Goal: Check status: Check status

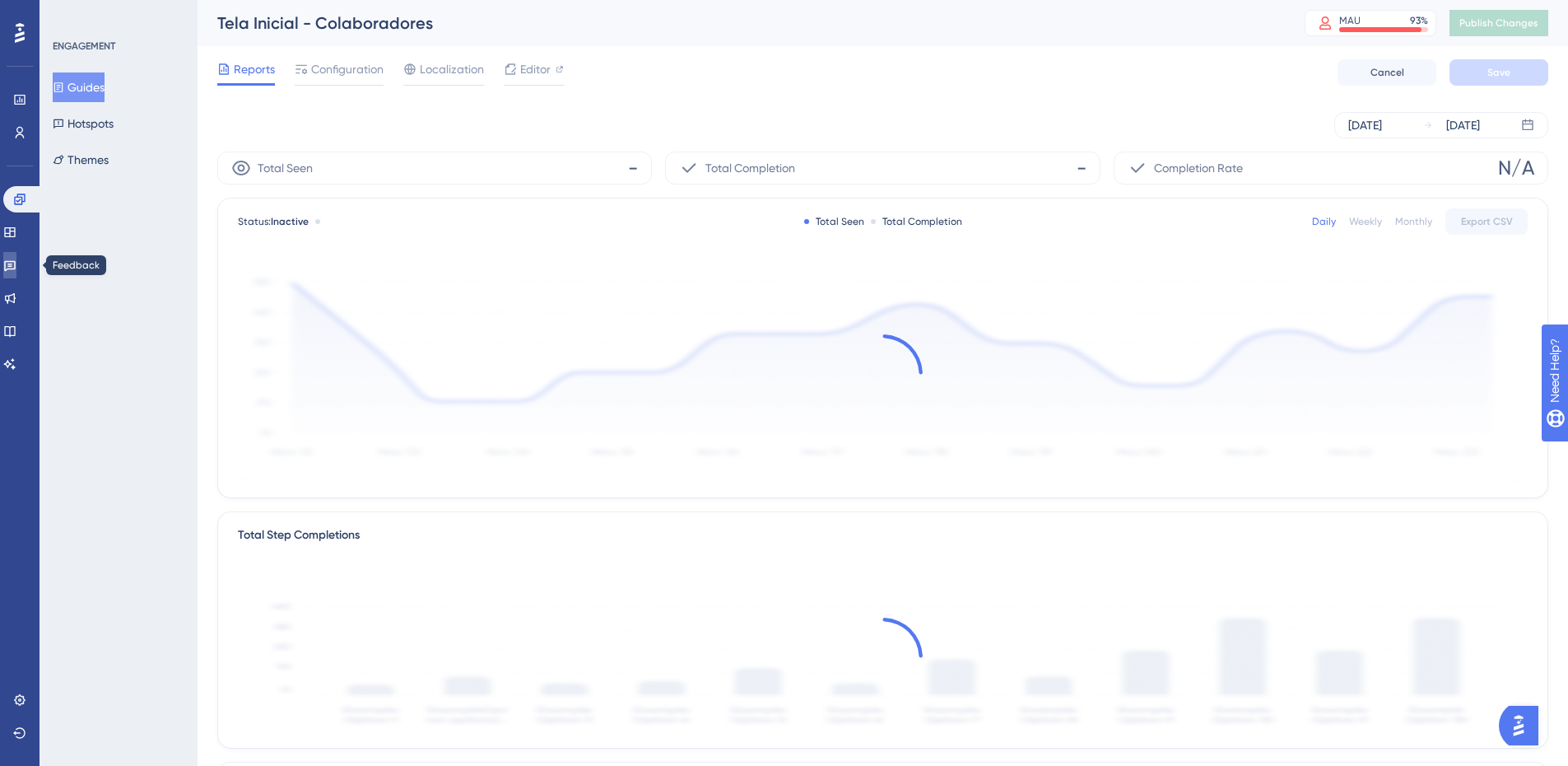
click at [16, 261] on icon at bounding box center [10, 267] width 12 height 11
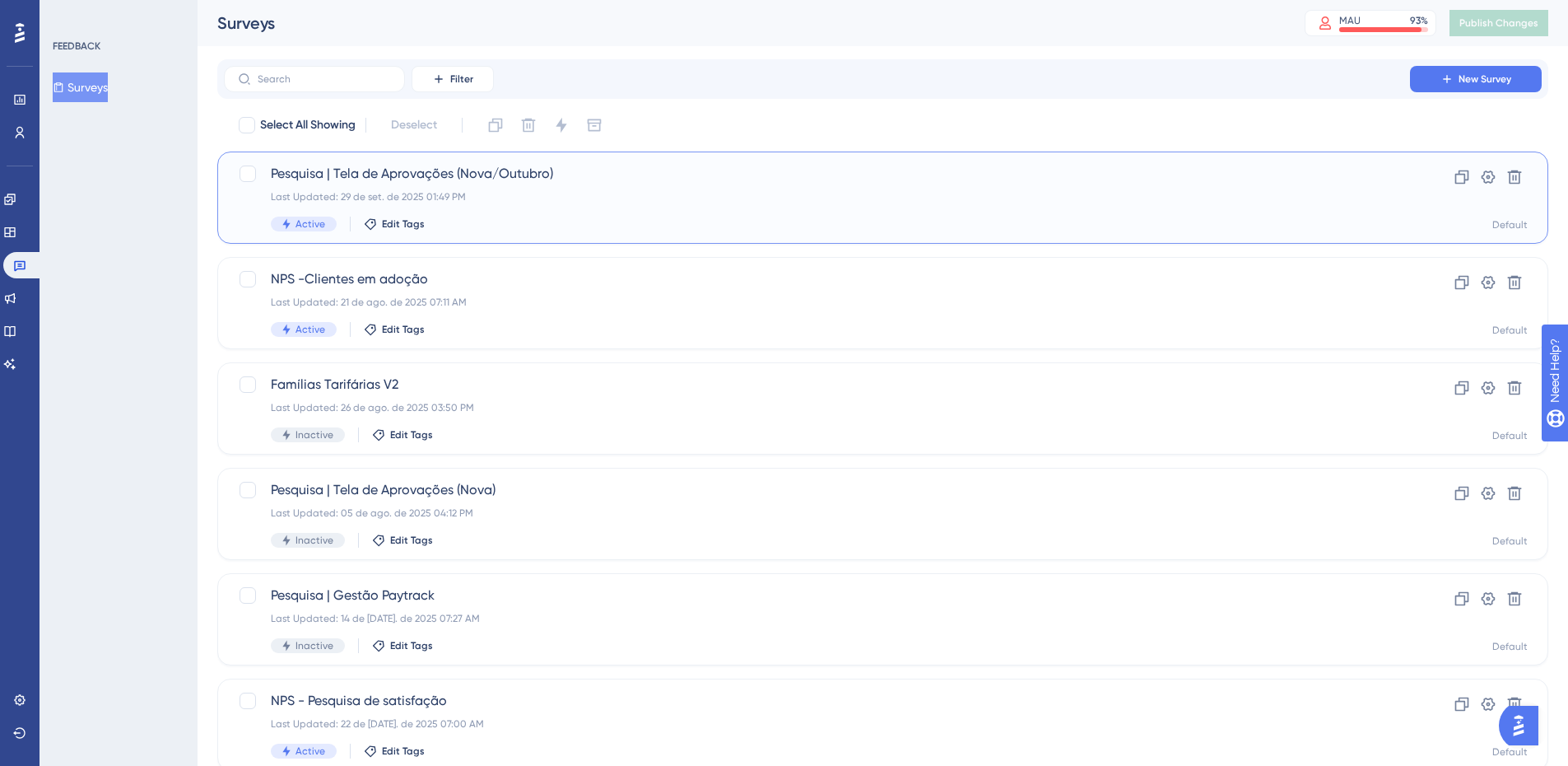
click at [674, 203] on div "Pesquisa | Tela de Aprovações (Nova/Outubro) Last Updated: 29 de set. de 2025 0…" at bounding box center [816, 197] width 1092 height 68
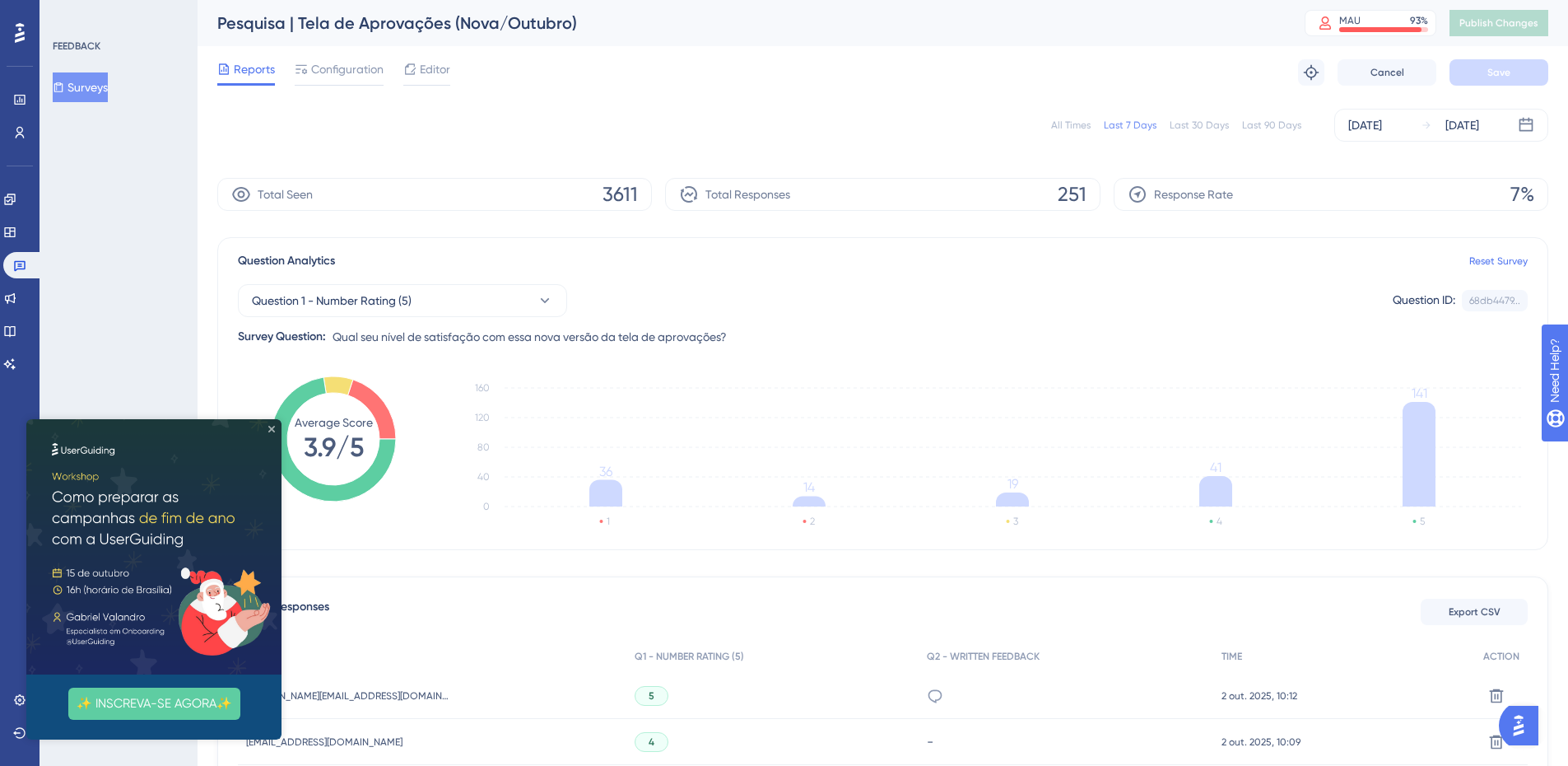
drag, startPoint x: 272, startPoint y: 429, endPoint x: 300, endPoint y: 846, distance: 417.9
click at [272, 429] on icon "Close Preview" at bounding box center [271, 428] width 6 height 6
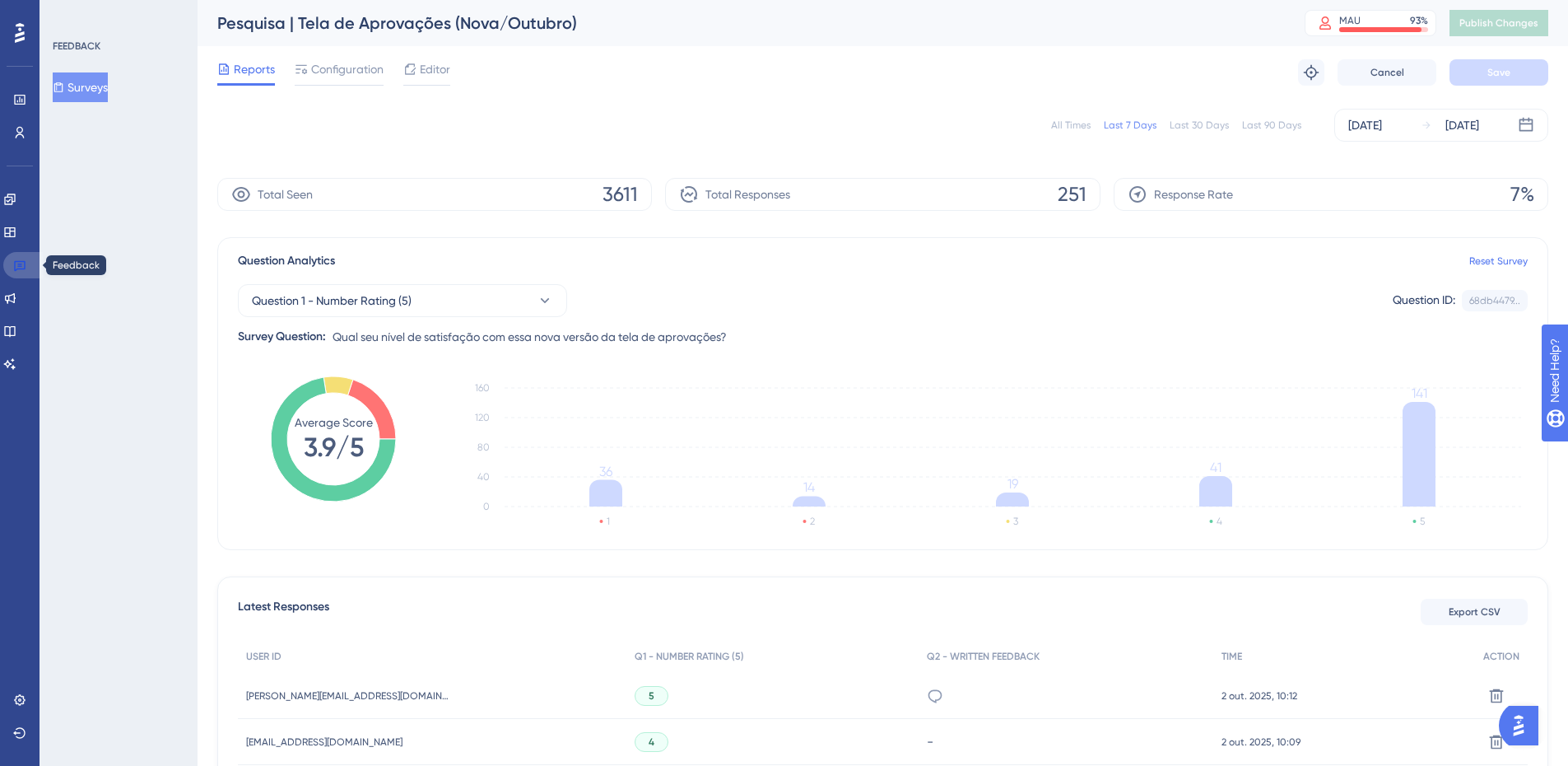
click at [15, 264] on icon at bounding box center [20, 267] width 12 height 11
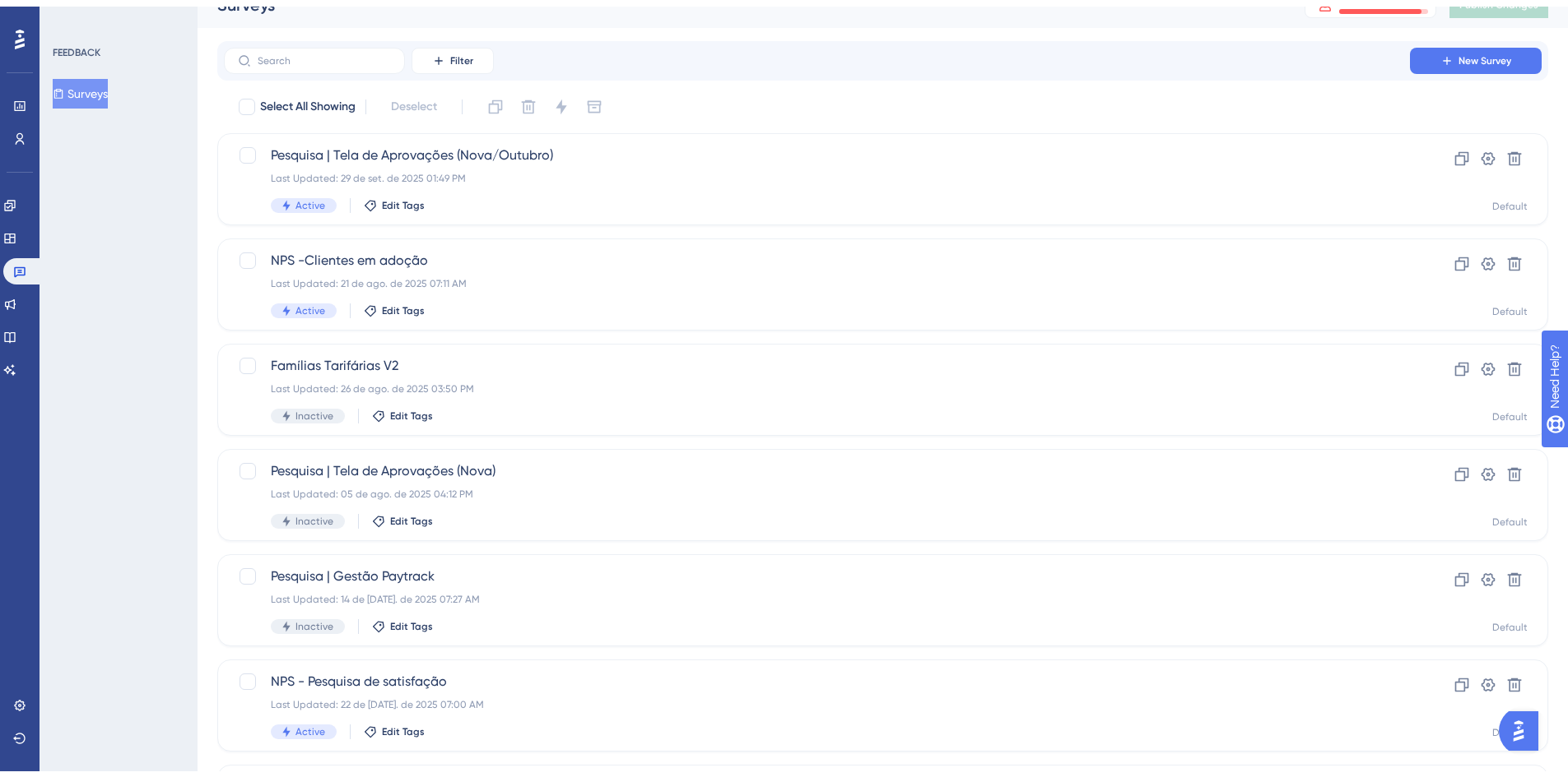
scroll to position [164, 0]
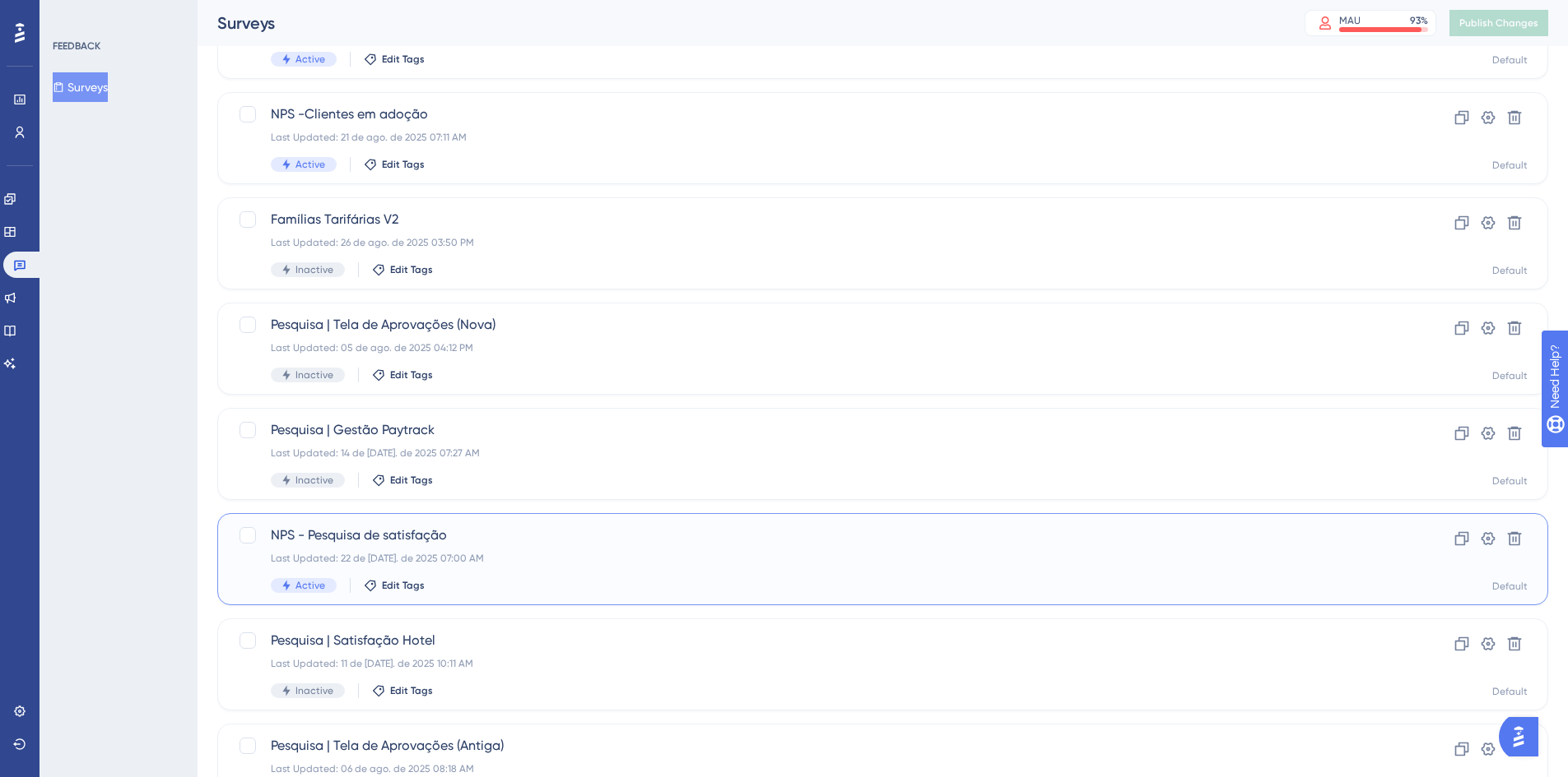
click at [620, 584] on div "Active Edit Tags" at bounding box center [816, 585] width 1092 height 15
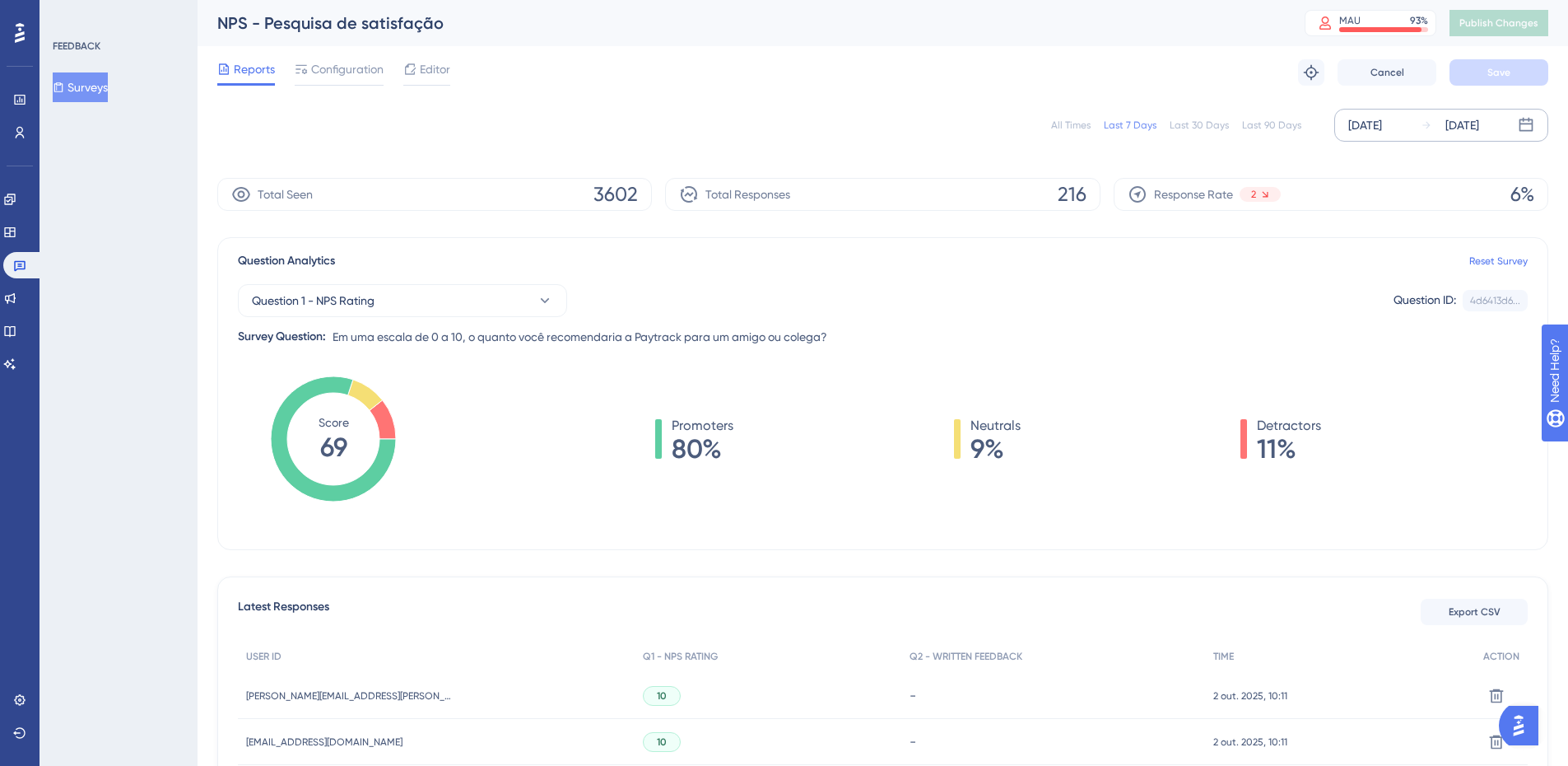
click at [1339, 126] on div "[DATE] [DATE]" at bounding box center [1441, 124] width 214 height 33
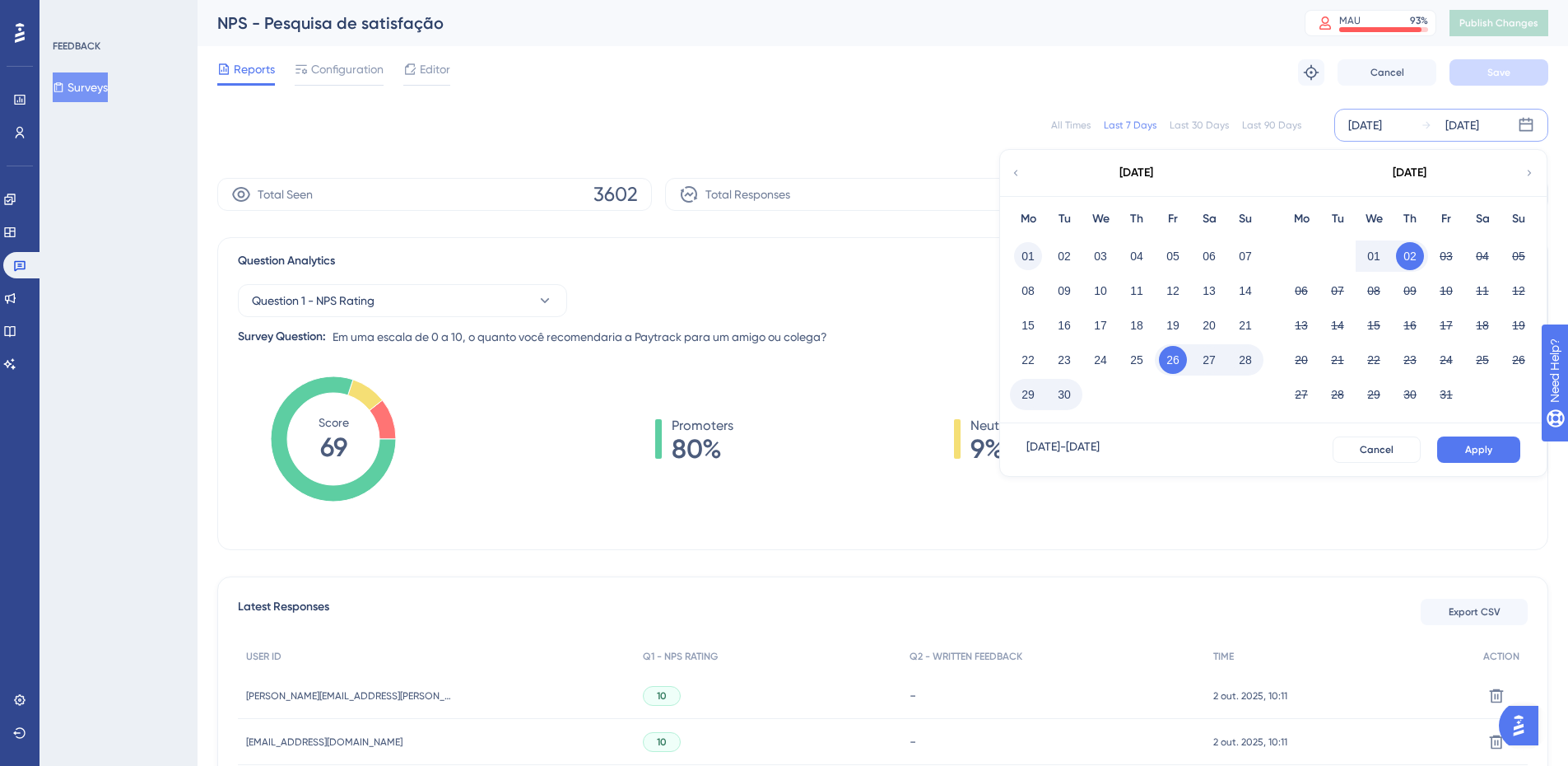
click at [1028, 249] on button "01" at bounding box center [1027, 255] width 28 height 28
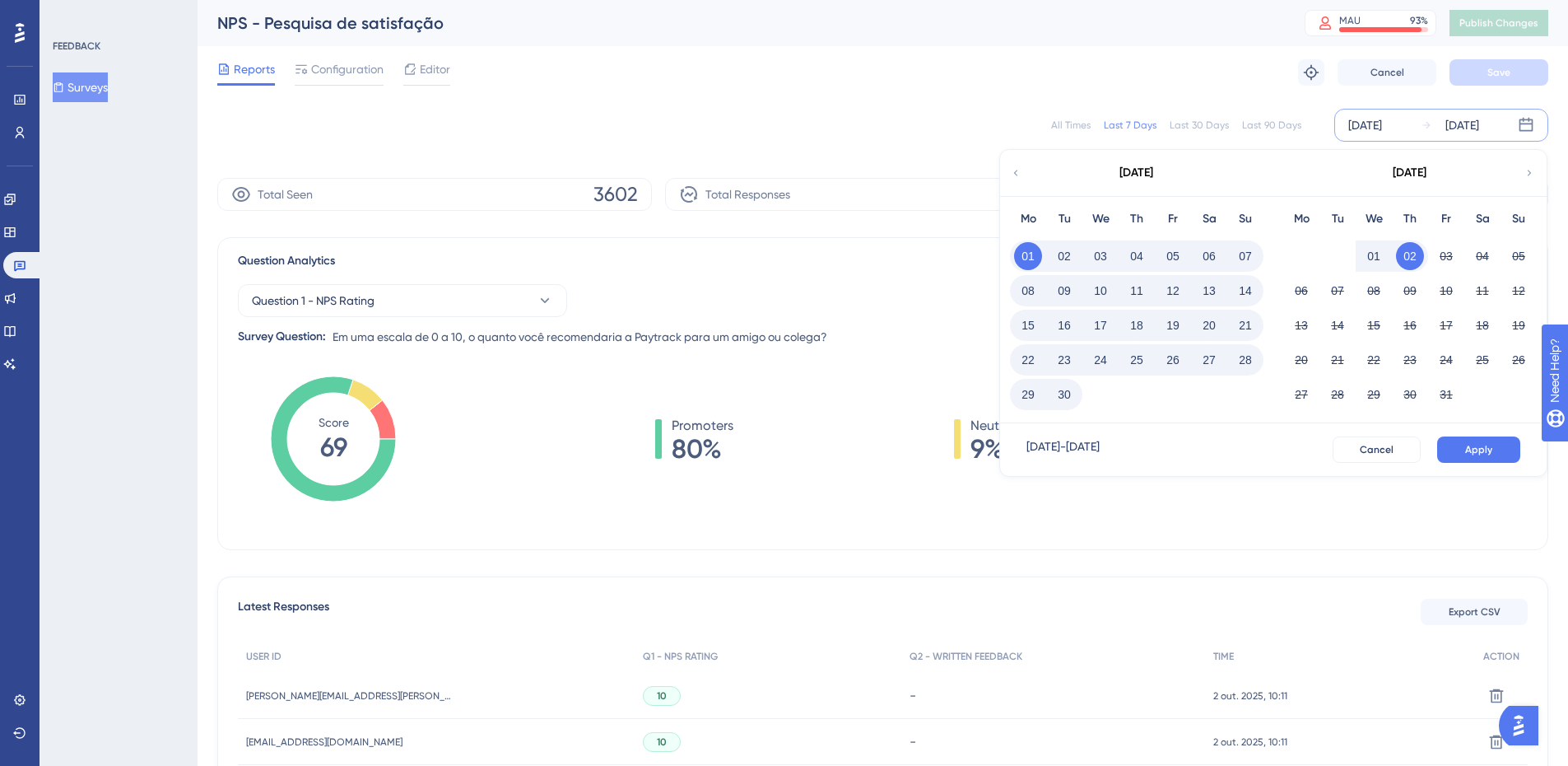
click at [1070, 395] on button "30" at bounding box center [1063, 394] width 28 height 28
click at [1489, 448] on span "Apply" at bounding box center [1478, 449] width 28 height 13
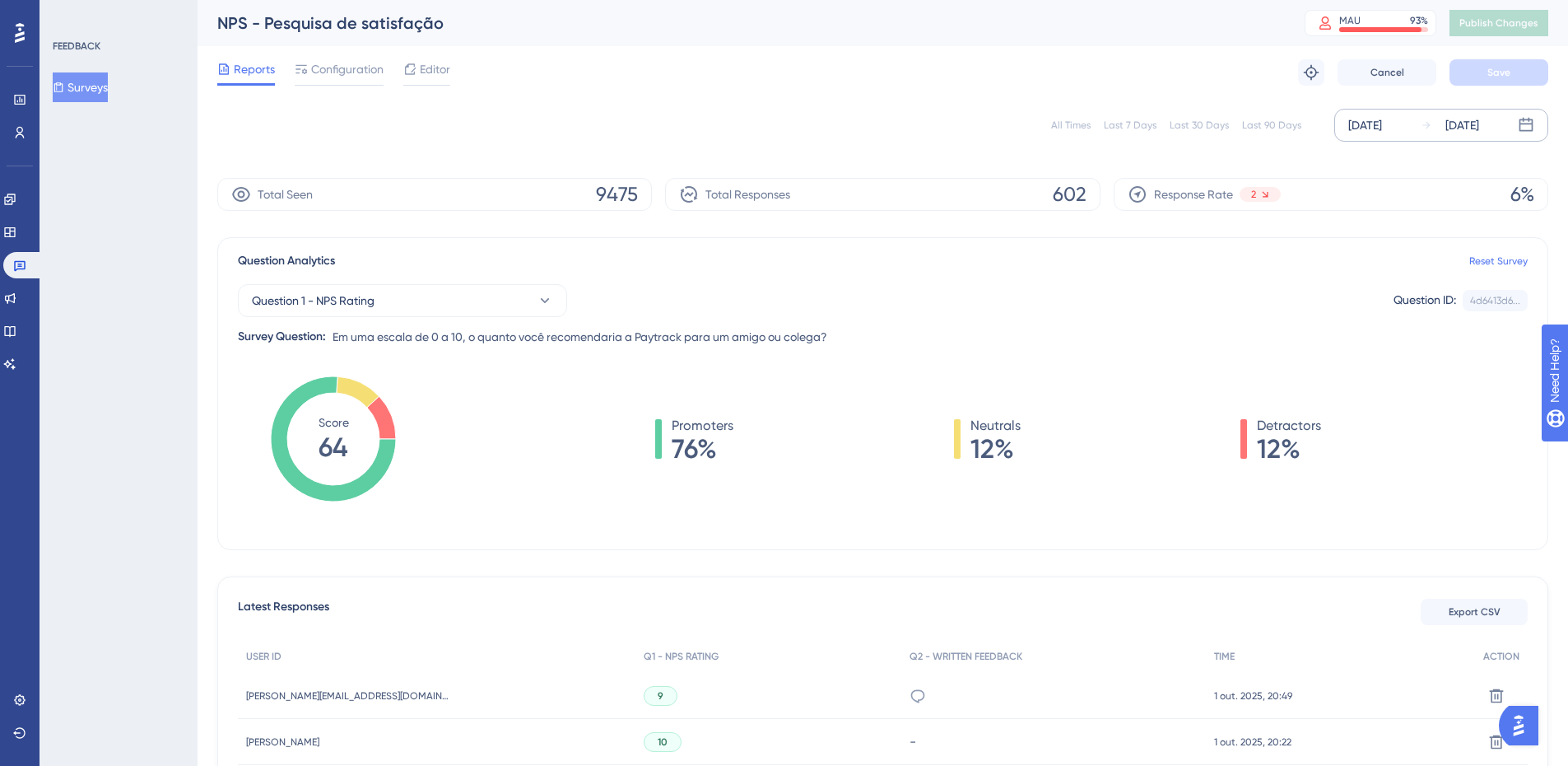
click at [1373, 126] on div "[DATE]" at bounding box center [1365, 125] width 34 height 20
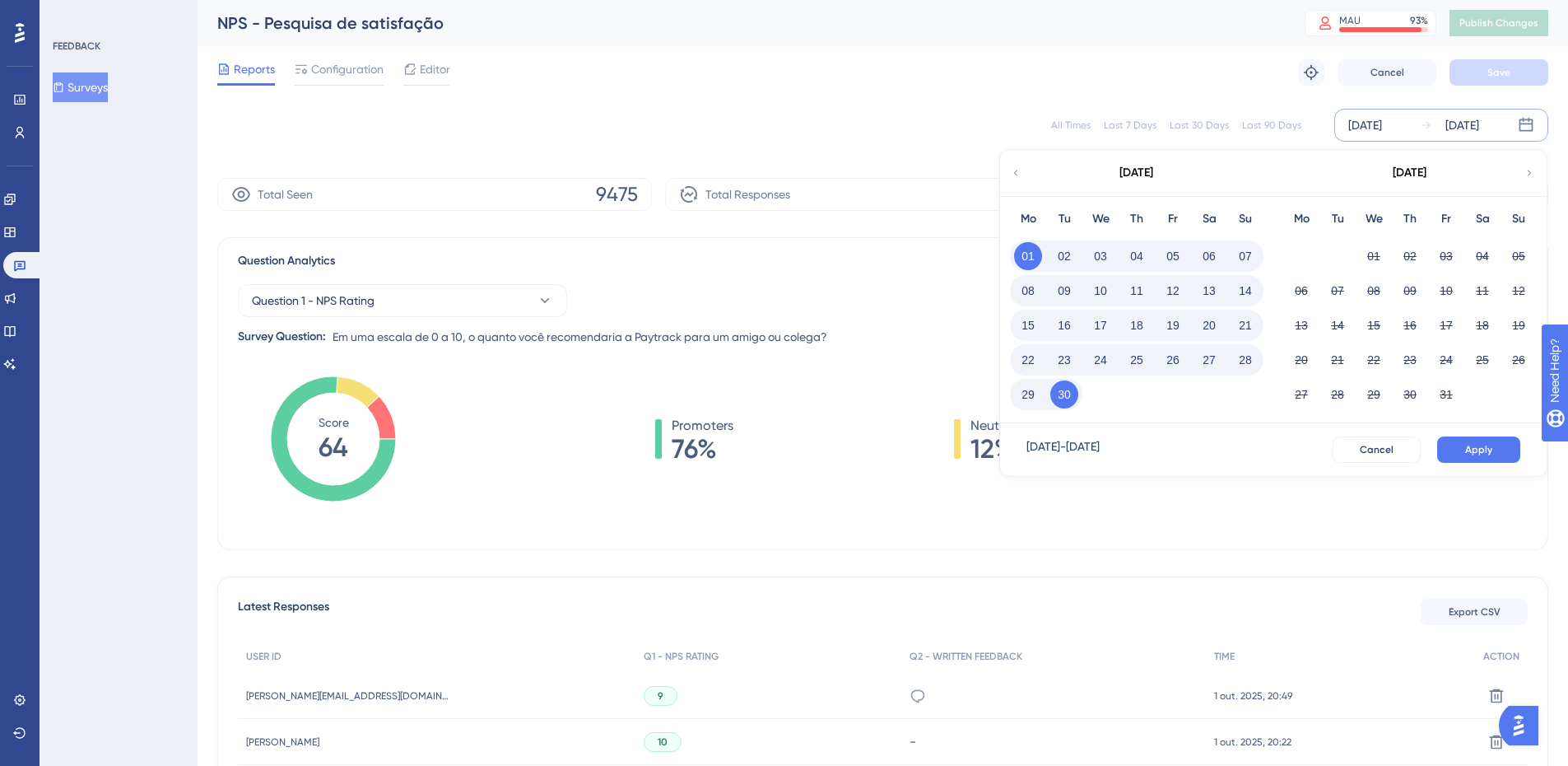
click at [1021, 176] on icon at bounding box center [1015, 172] width 12 height 15
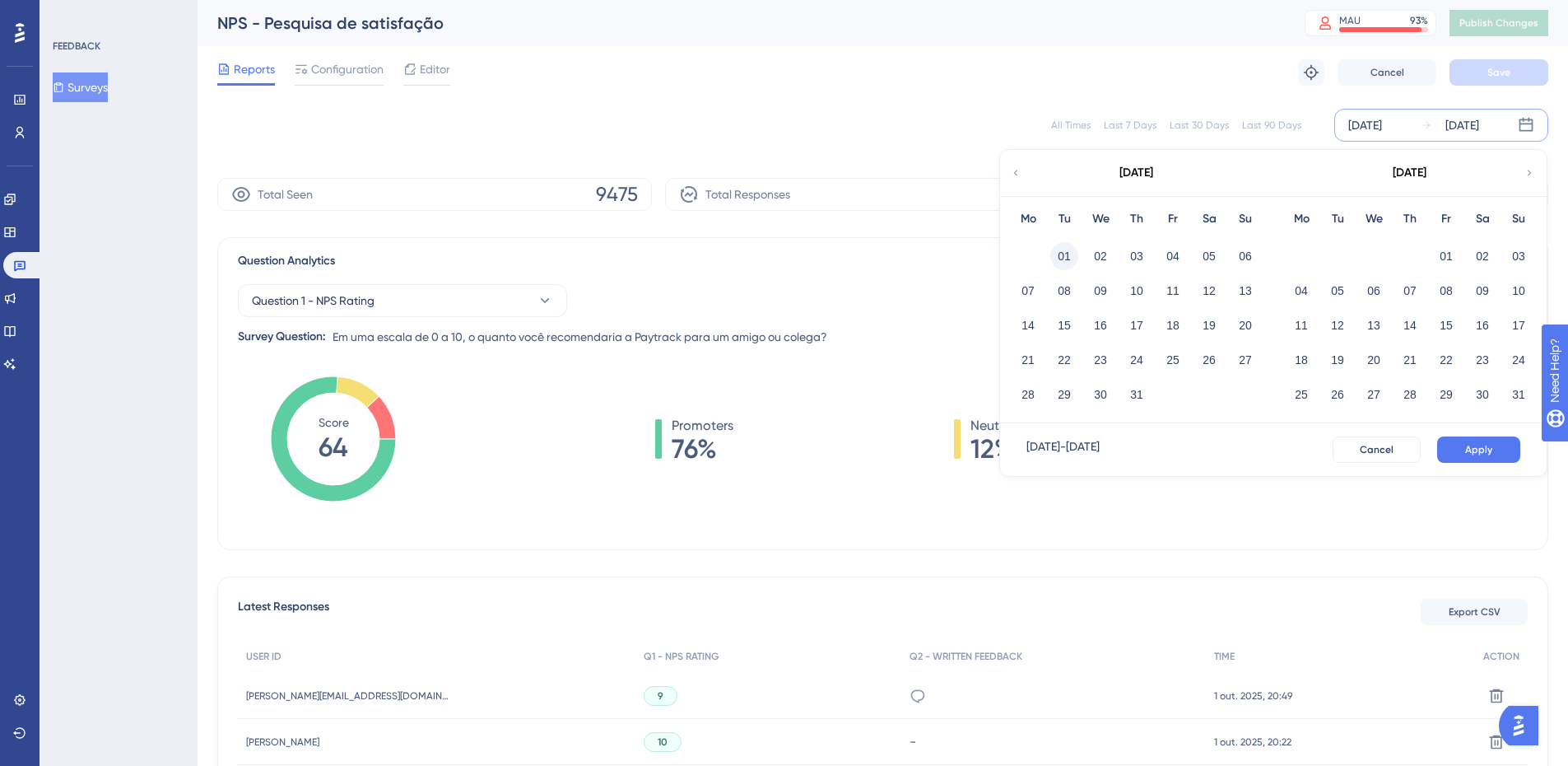
click at [1068, 248] on button "01" at bounding box center [1063, 255] width 28 height 28
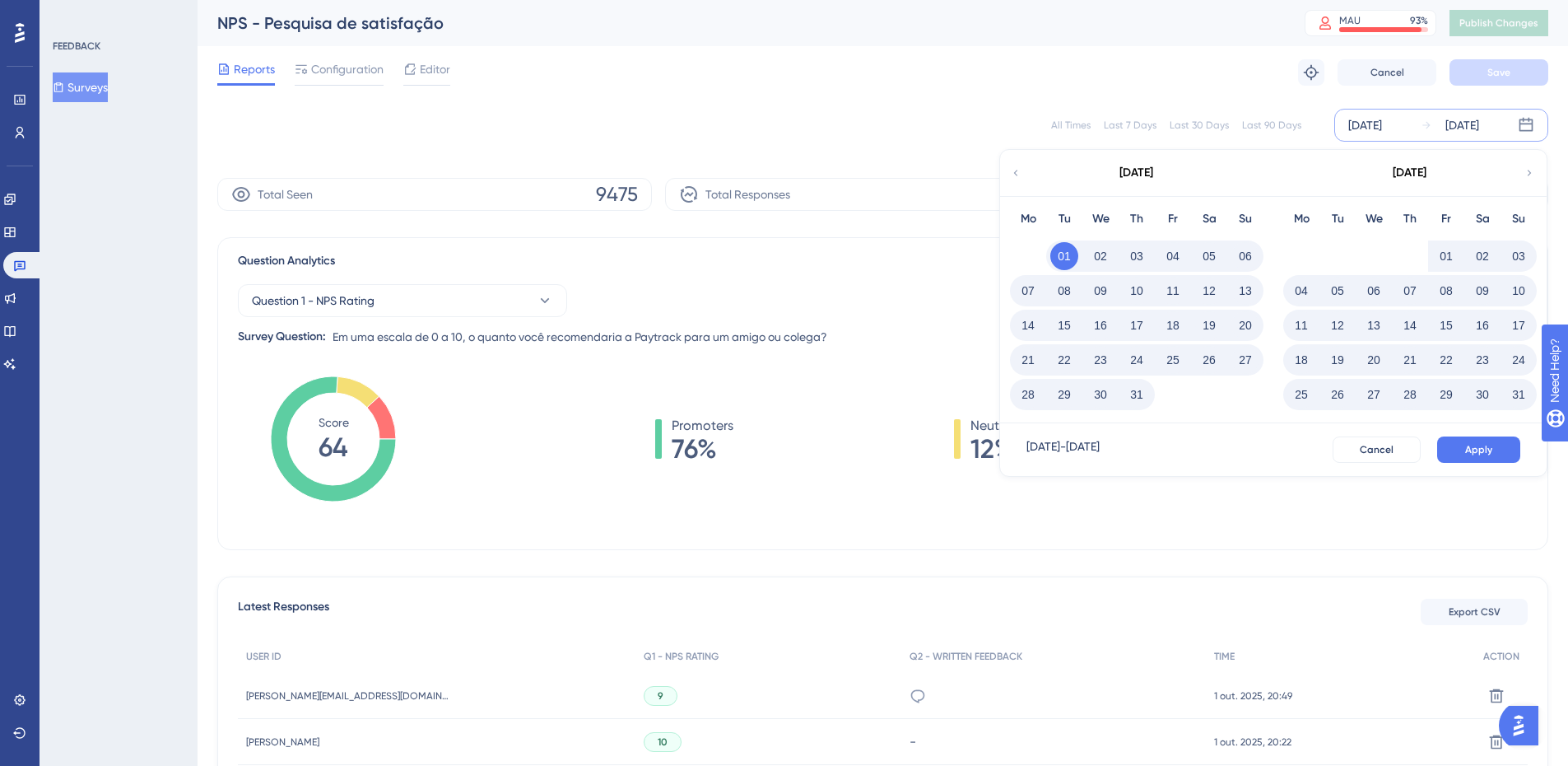
click at [1534, 173] on icon at bounding box center [1529, 172] width 12 height 15
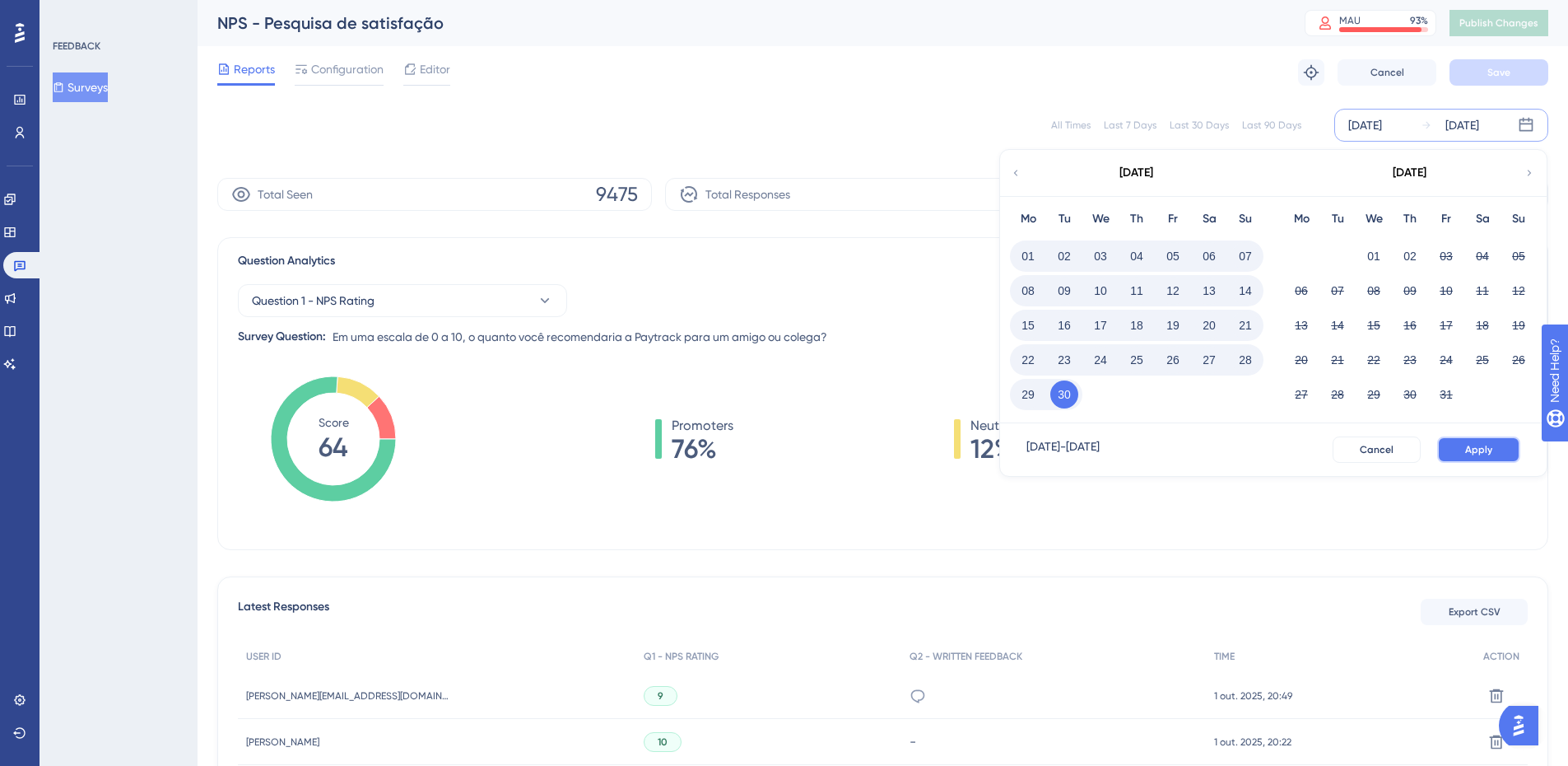
click at [1467, 442] on button "Apply" at bounding box center [1478, 450] width 84 height 27
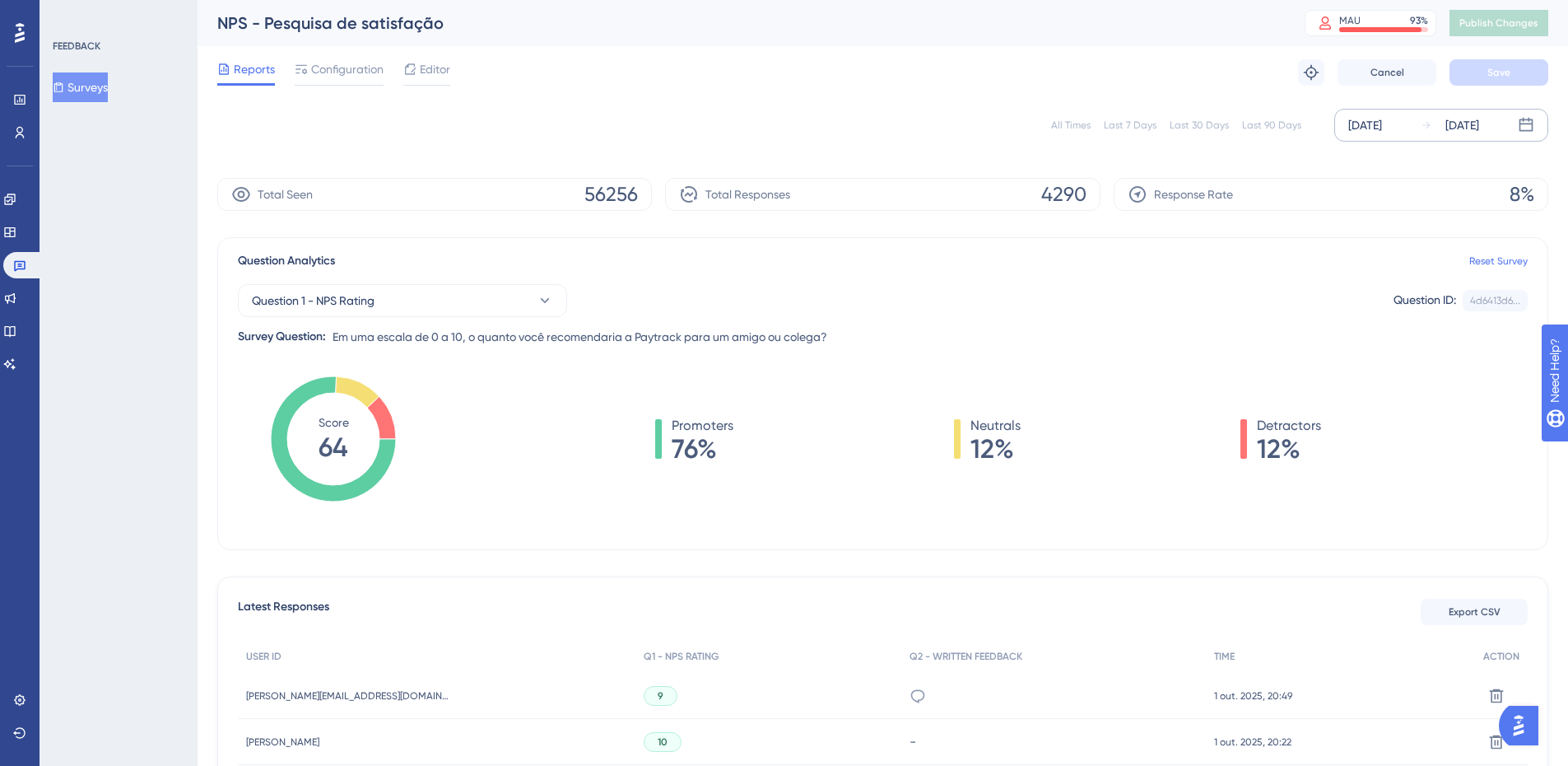
click at [1365, 117] on div "[DATE]" at bounding box center [1365, 125] width 34 height 20
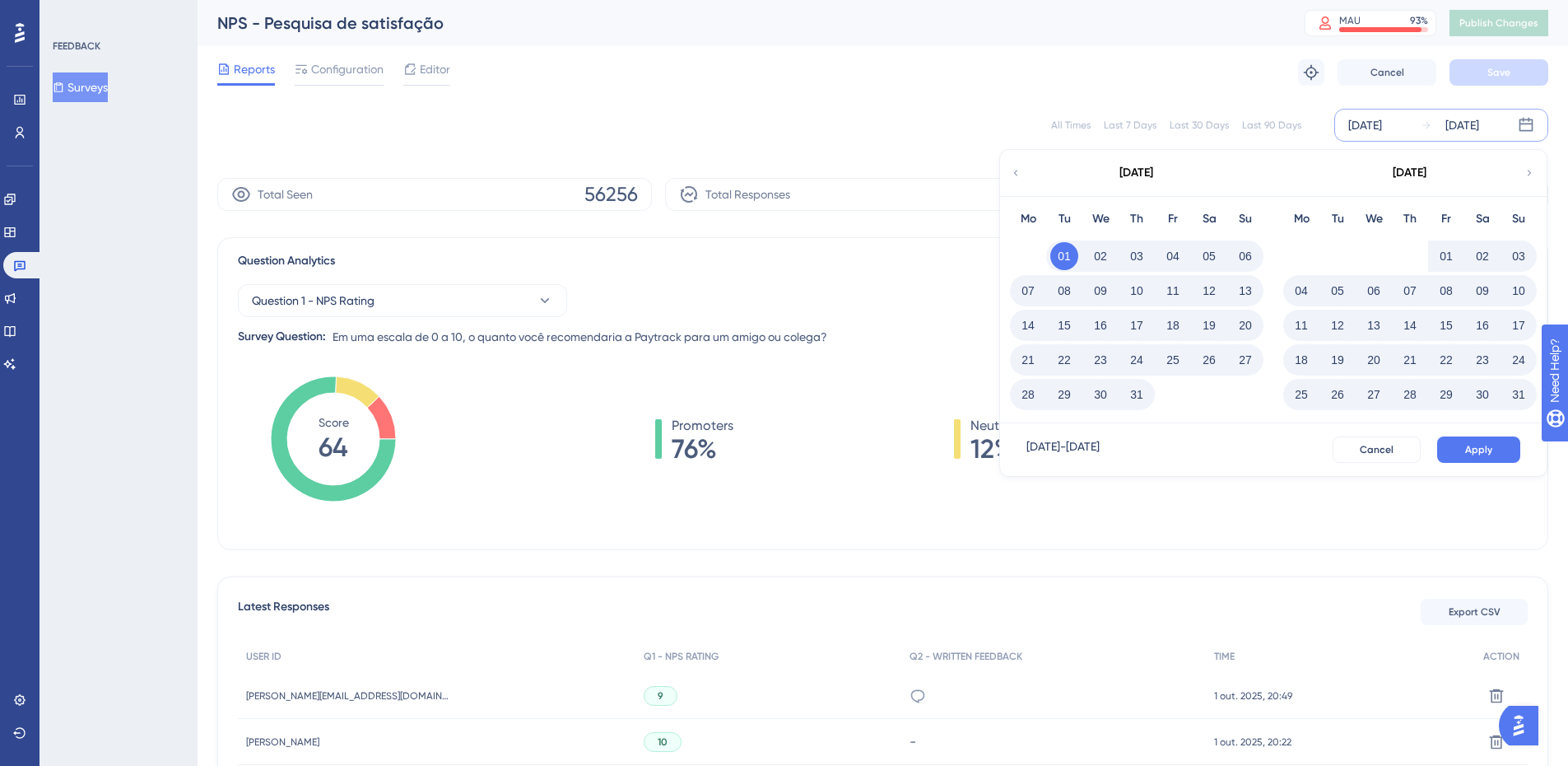
click at [1511, 173] on div "[DATE]" at bounding box center [1409, 173] width 272 height 46
click at [1517, 172] on div "[DATE]" at bounding box center [1409, 173] width 272 height 46
click at [1526, 170] on icon at bounding box center [1529, 172] width 12 height 15
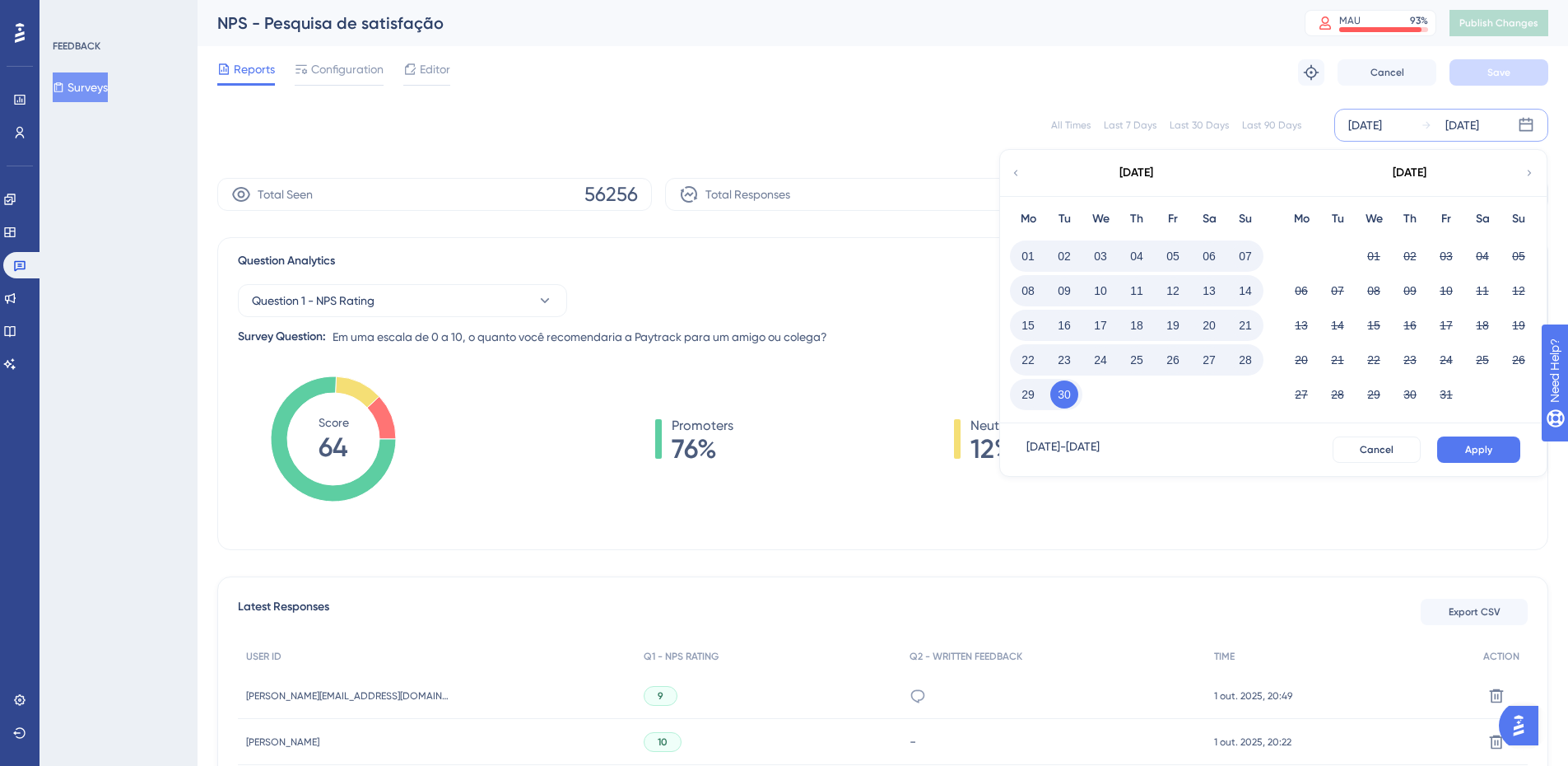
click at [1030, 250] on button "01" at bounding box center [1027, 255] width 28 height 28
click at [1484, 445] on span "Apply" at bounding box center [1478, 449] width 28 height 13
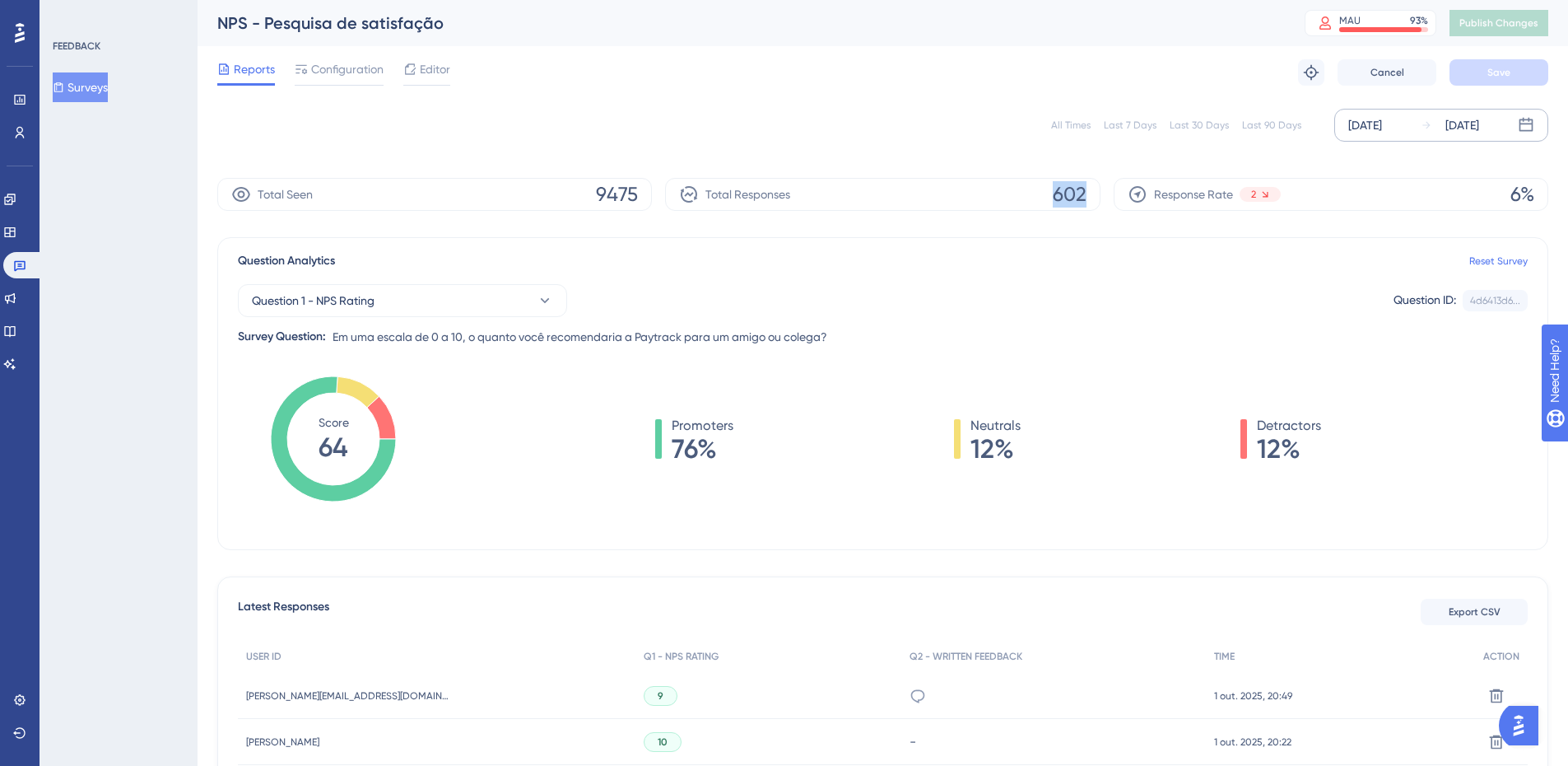
drag, startPoint x: 1052, startPoint y: 191, endPoint x: 1094, endPoint y: 198, distance: 42.6
click at [1094, 197] on div "Total Responses 602" at bounding box center [882, 194] width 434 height 33
copy span "602"
